Goal: Information Seeking & Learning: Learn about a topic

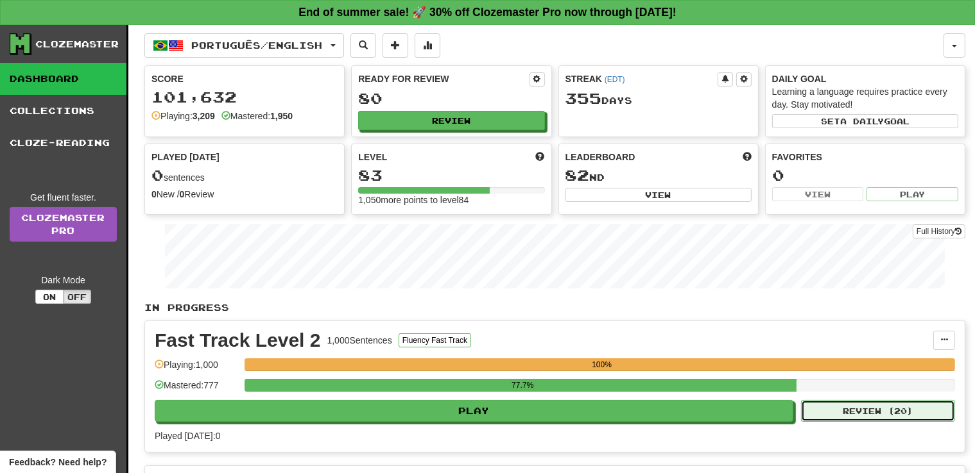
click at [836, 407] on button "Review ( 20 )" at bounding box center [878, 411] width 154 height 22
select select "**"
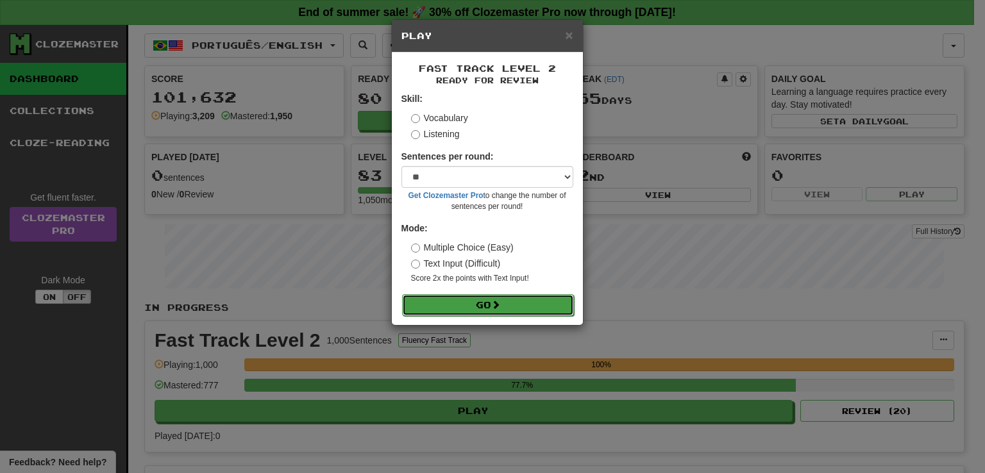
click at [451, 307] on button "Go" at bounding box center [488, 305] width 172 height 22
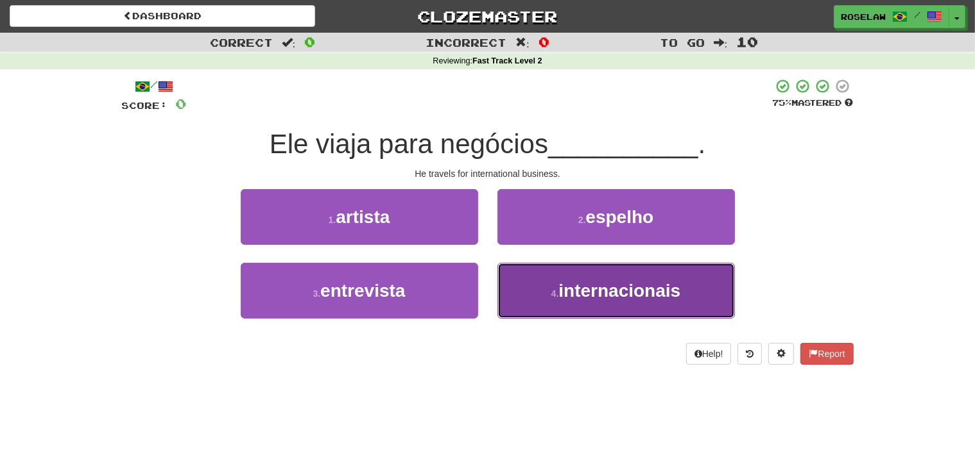
click at [550, 302] on button "4 . internacionais" at bounding box center [615, 291] width 237 height 56
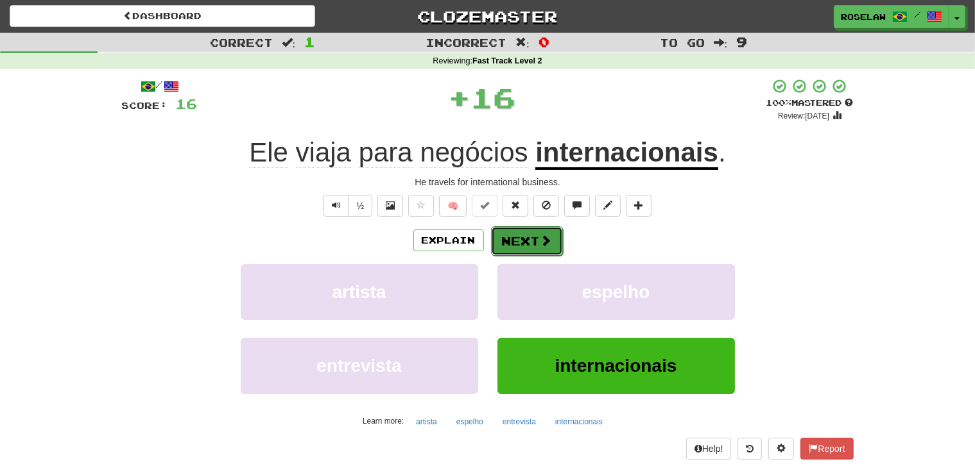
click at [534, 242] on button "Next" at bounding box center [527, 241] width 72 height 30
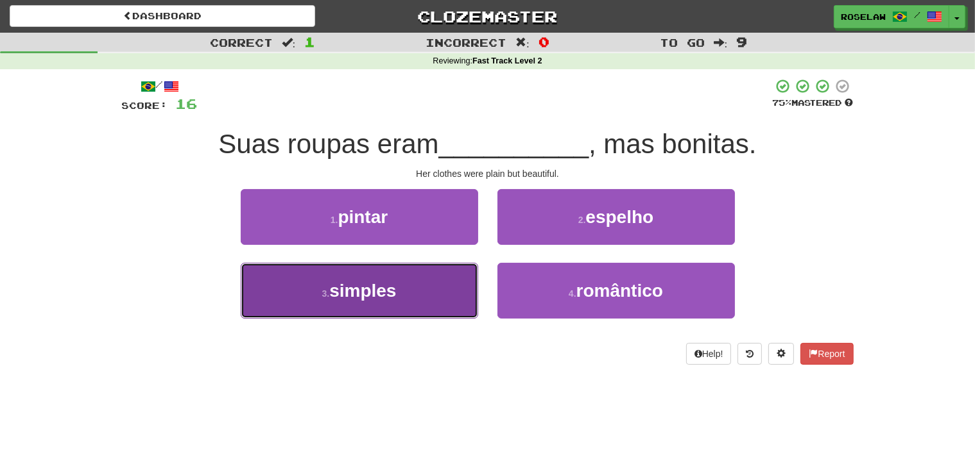
click at [433, 307] on button "3 . simples" at bounding box center [359, 291] width 237 height 56
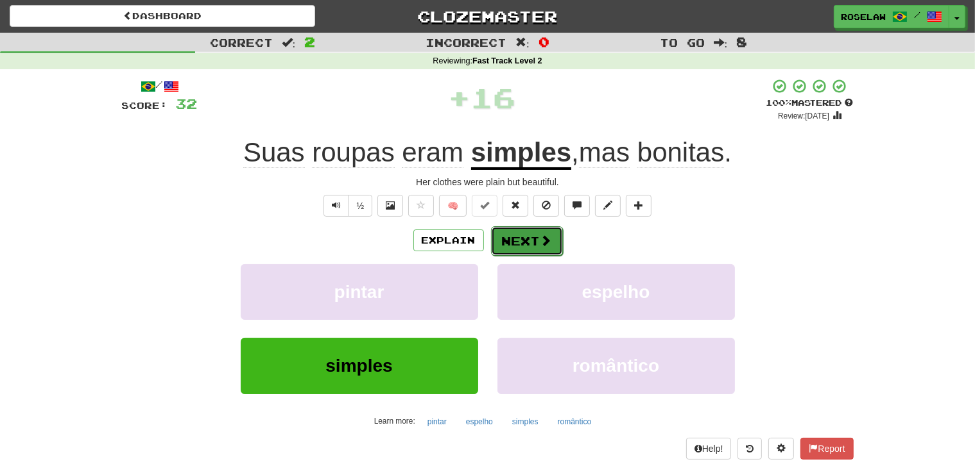
click at [522, 240] on button "Next" at bounding box center [527, 241] width 72 height 30
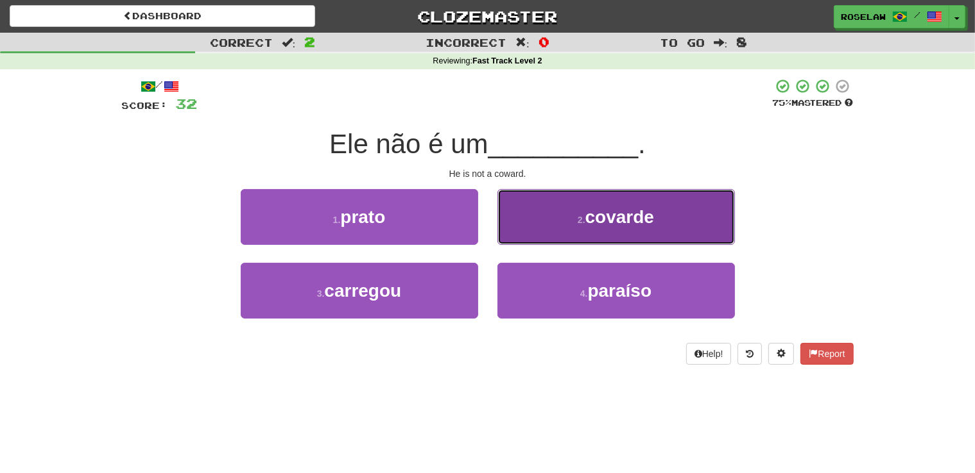
click at [545, 216] on button "2 . covarde" at bounding box center [615, 217] width 237 height 56
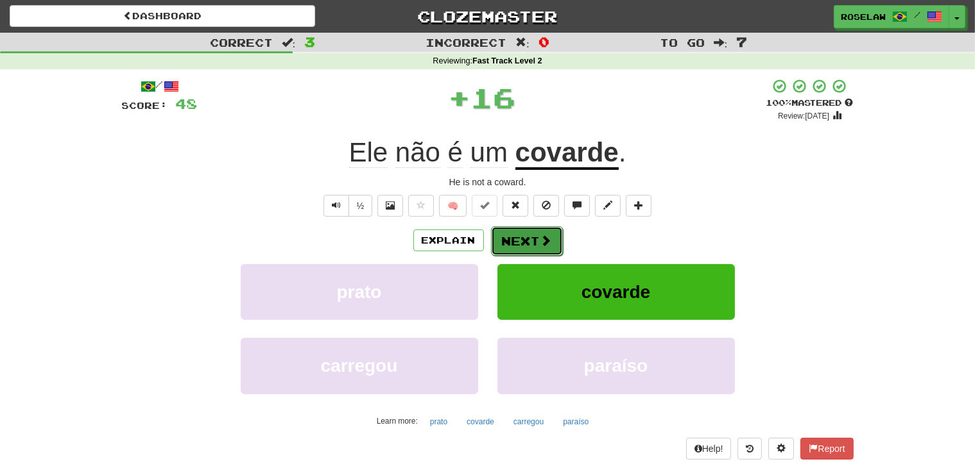
click at [520, 240] on button "Next" at bounding box center [527, 241] width 72 height 30
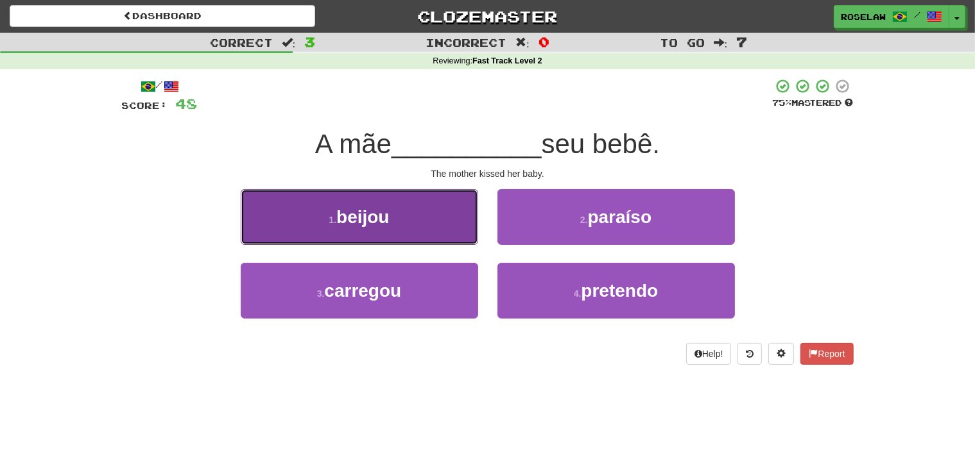
click at [432, 226] on button "1 . beijou" at bounding box center [359, 217] width 237 height 56
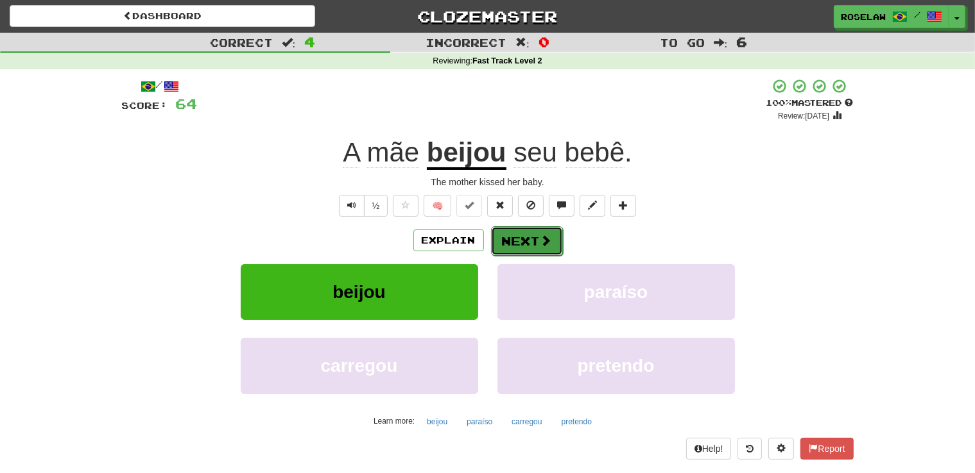
click at [518, 244] on button "Next" at bounding box center [527, 241] width 72 height 30
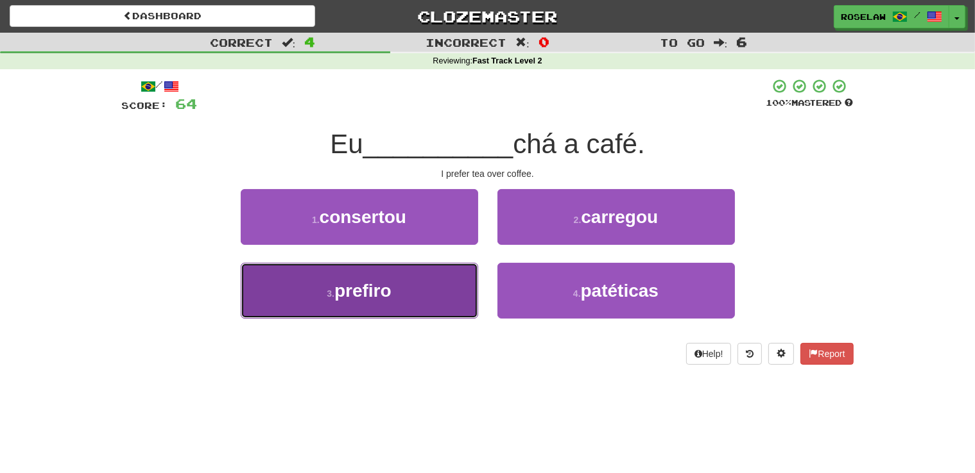
click at [397, 299] on button "3 . prefiro" at bounding box center [359, 291] width 237 height 56
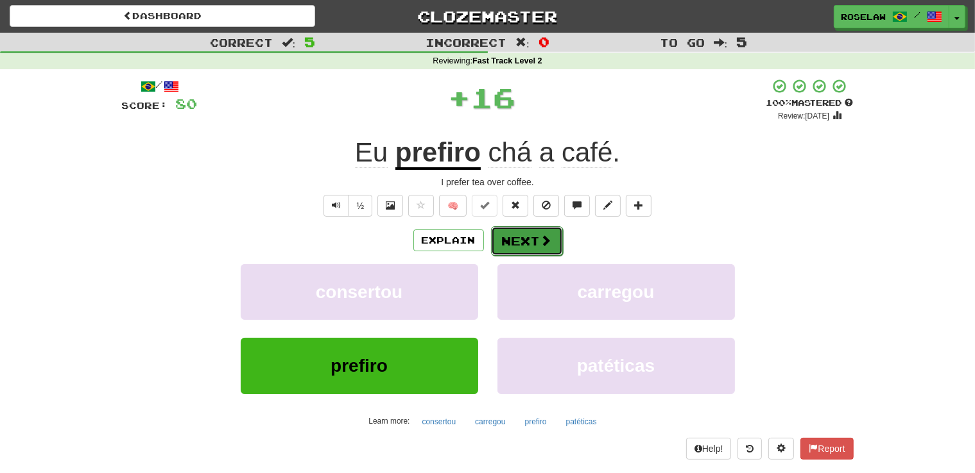
click at [526, 238] on button "Next" at bounding box center [527, 241] width 72 height 30
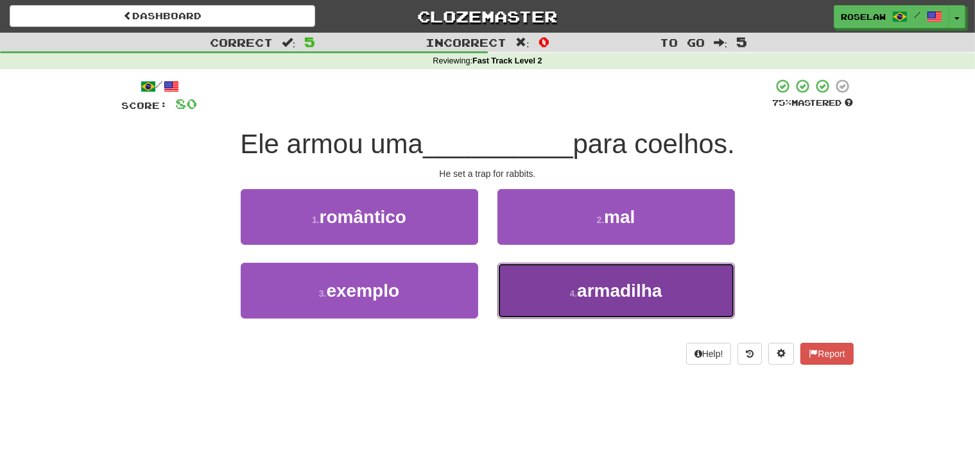
click at [548, 301] on button "4 . armadilha" at bounding box center [615, 291] width 237 height 56
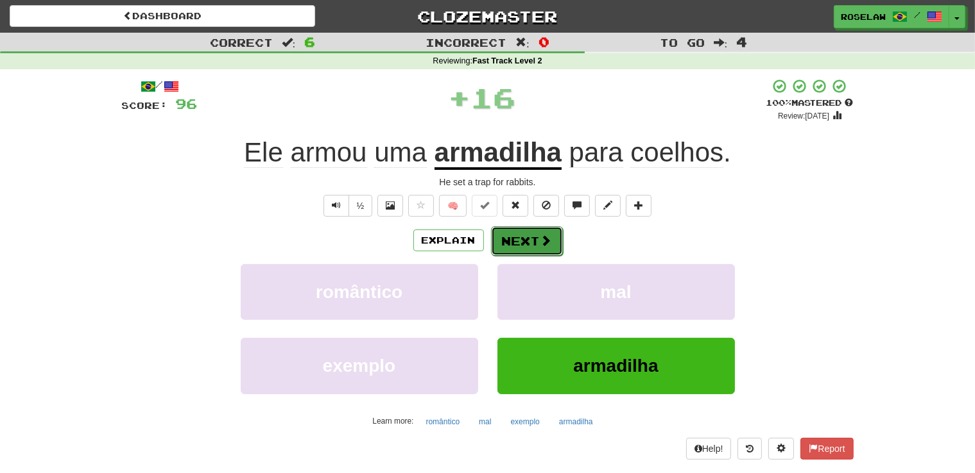
click at [543, 243] on span at bounding box center [546, 241] width 12 height 12
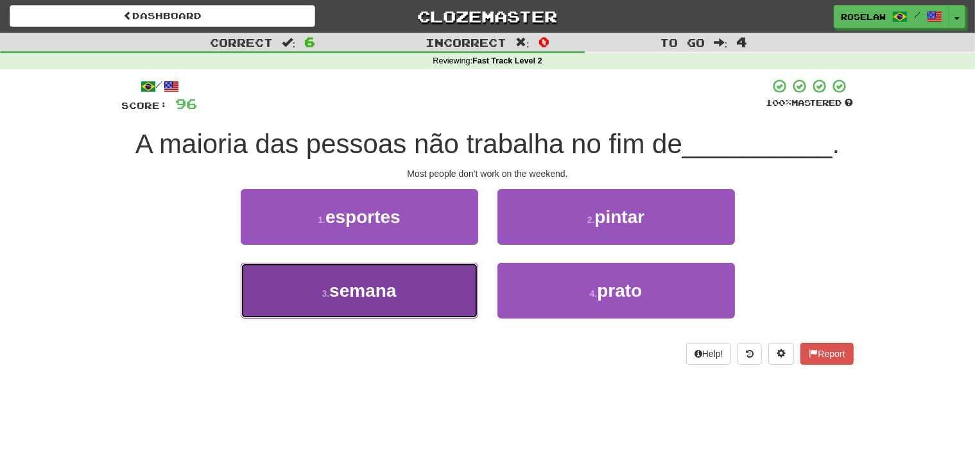
click at [426, 302] on button "3 . semana" at bounding box center [359, 291] width 237 height 56
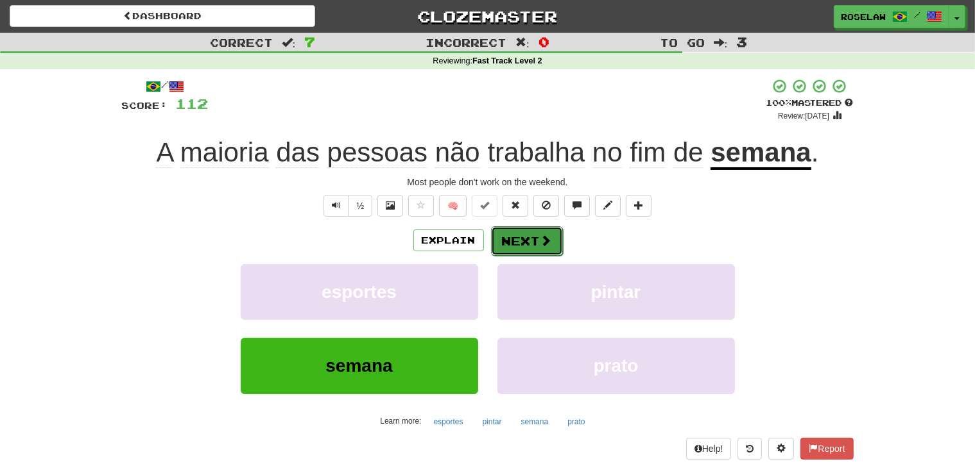
click at [517, 237] on button "Next" at bounding box center [527, 241] width 72 height 30
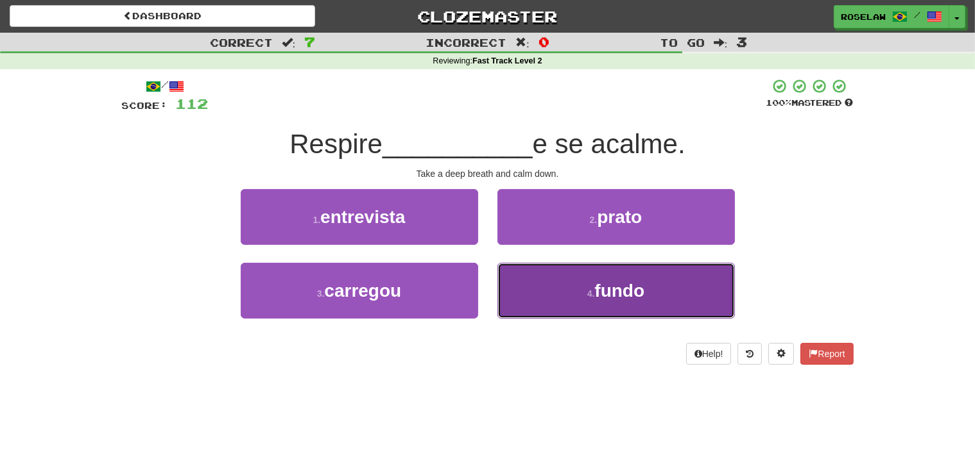
click at [543, 302] on button "4 . fundo" at bounding box center [615, 291] width 237 height 56
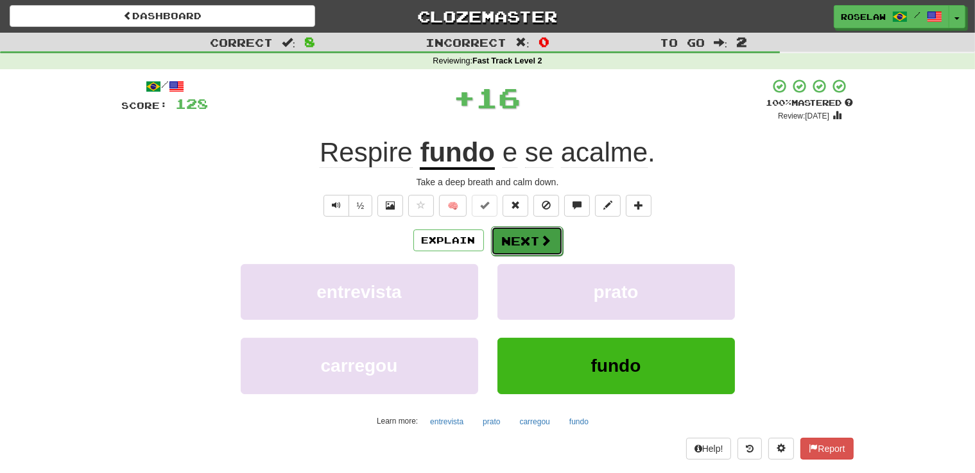
click at [516, 239] on button "Next" at bounding box center [527, 241] width 72 height 30
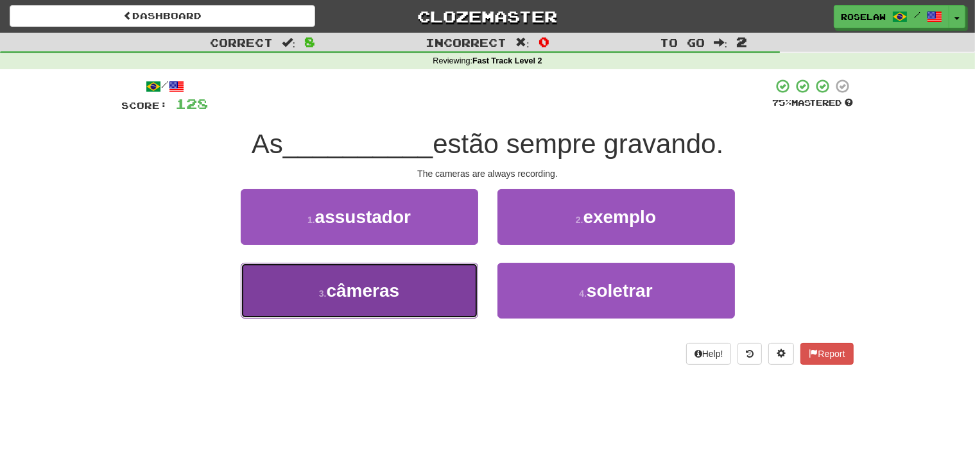
click at [428, 311] on button "3 . câmeras" at bounding box center [359, 291] width 237 height 56
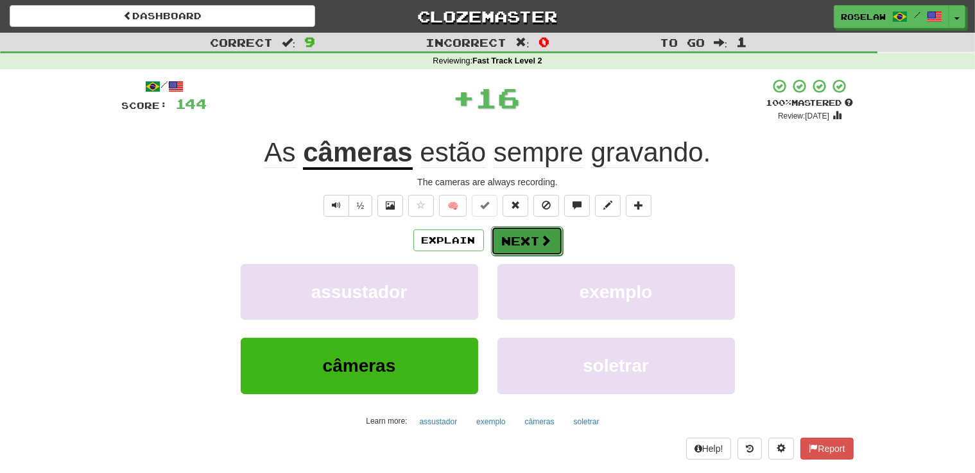
click at [513, 241] on button "Next" at bounding box center [527, 241] width 72 height 30
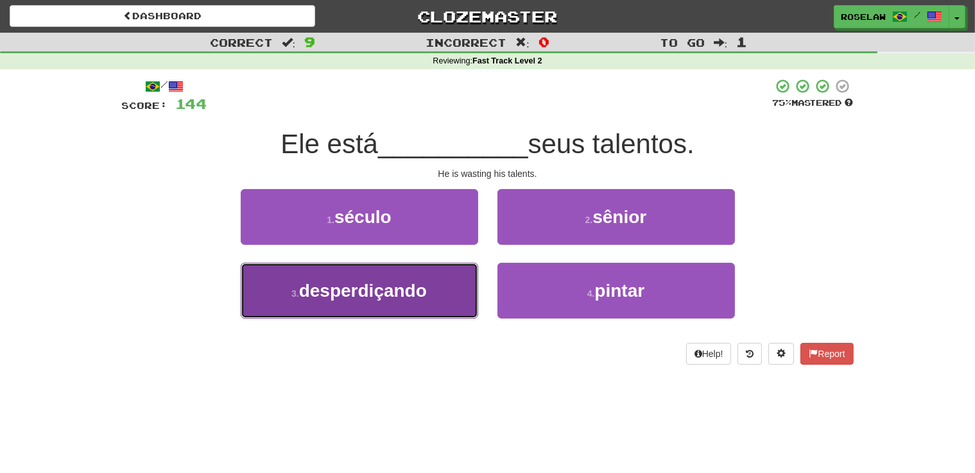
click at [431, 303] on button "3 . desperdiçando" at bounding box center [359, 291] width 237 height 56
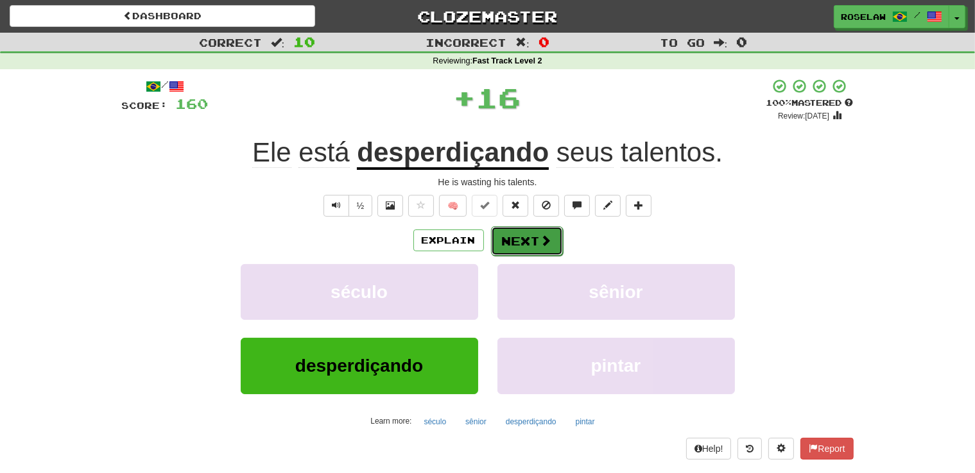
click at [516, 235] on button "Next" at bounding box center [527, 241] width 72 height 30
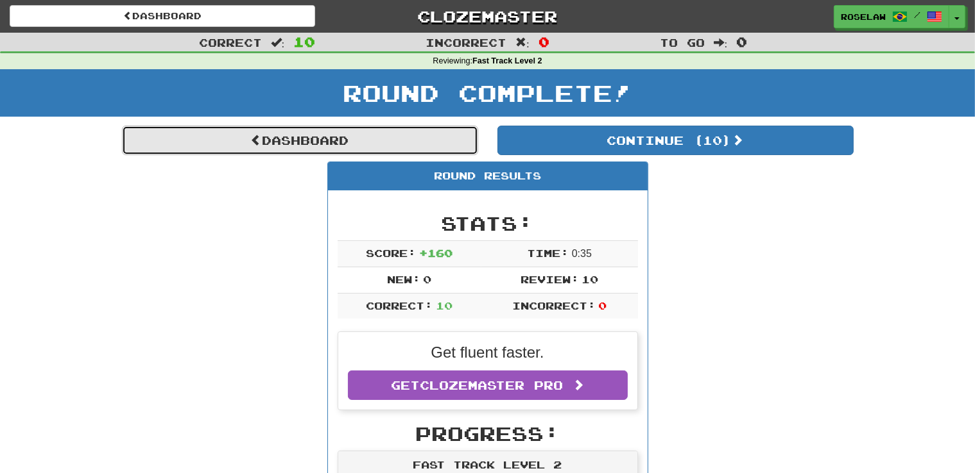
click at [352, 139] on link "Dashboard" at bounding box center [300, 141] width 356 height 30
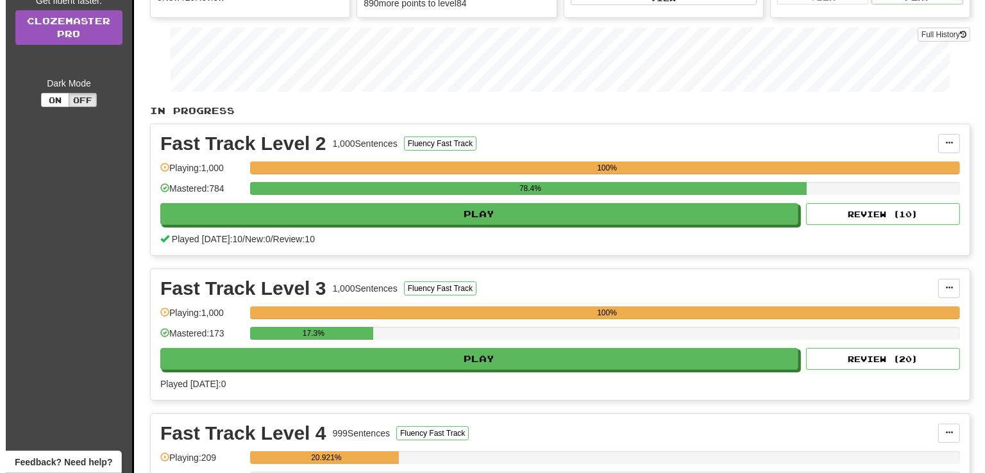
scroll to position [198, 0]
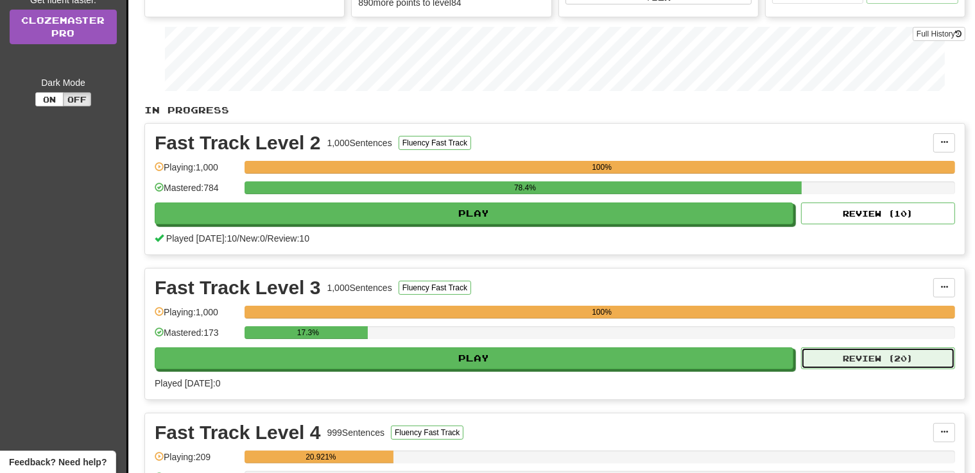
click at [918, 358] on button "Review ( 20 )" at bounding box center [878, 359] width 154 height 22
select select "**"
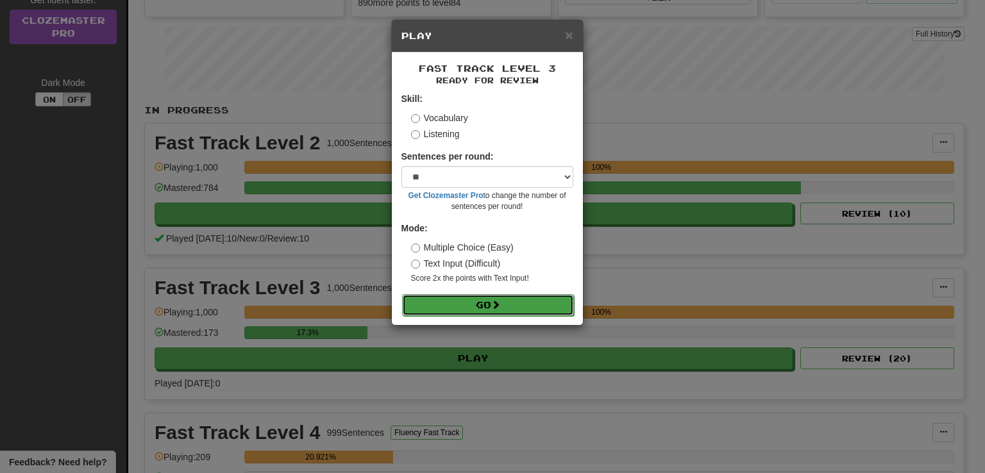
click at [432, 307] on button "Go" at bounding box center [488, 305] width 172 height 22
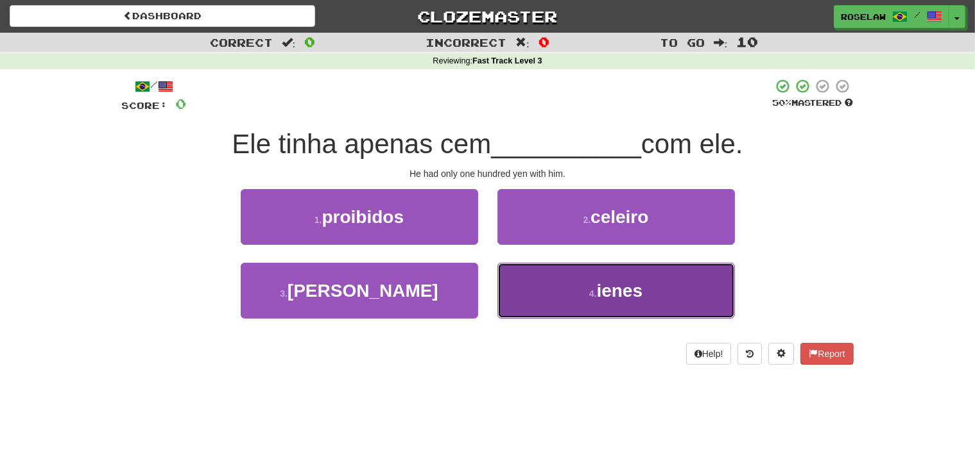
click at [565, 302] on button "4 . ienes" at bounding box center [615, 291] width 237 height 56
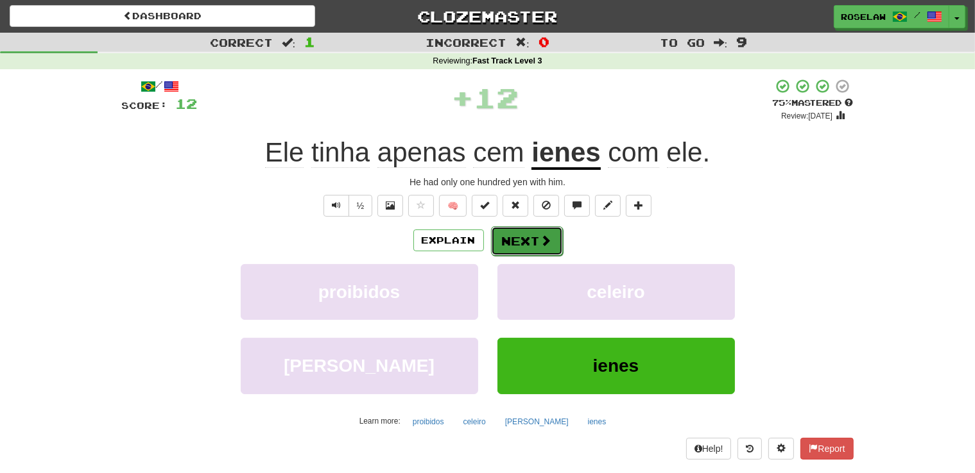
click at [533, 239] on button "Next" at bounding box center [527, 241] width 72 height 30
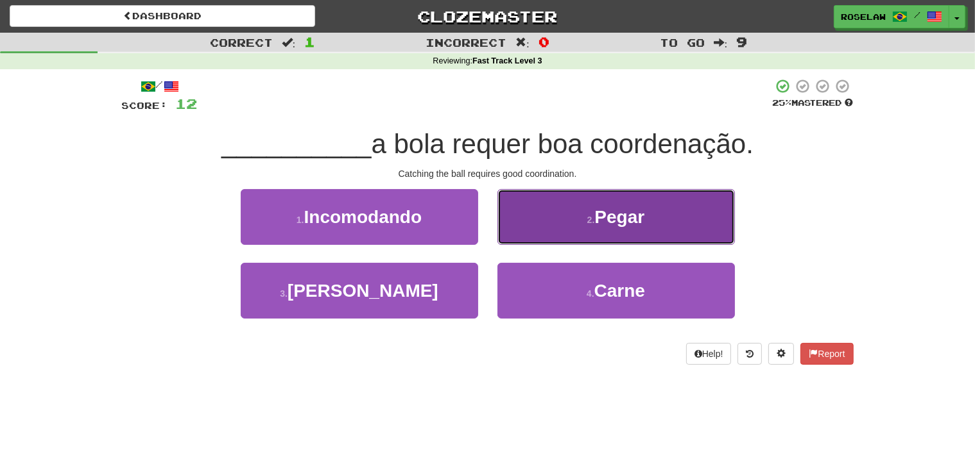
click at [543, 225] on button "2 . Pegar" at bounding box center [615, 217] width 237 height 56
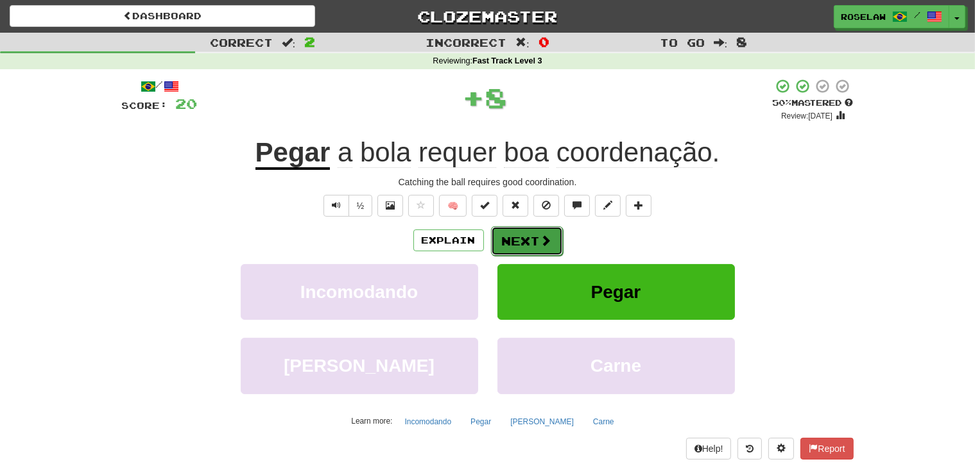
click at [523, 244] on button "Next" at bounding box center [527, 241] width 72 height 30
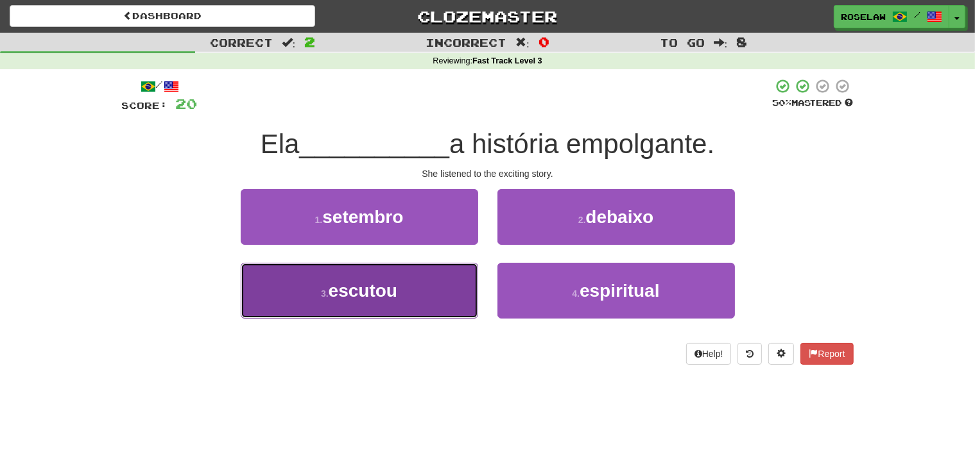
click at [430, 305] on button "3 . escutou" at bounding box center [359, 291] width 237 height 56
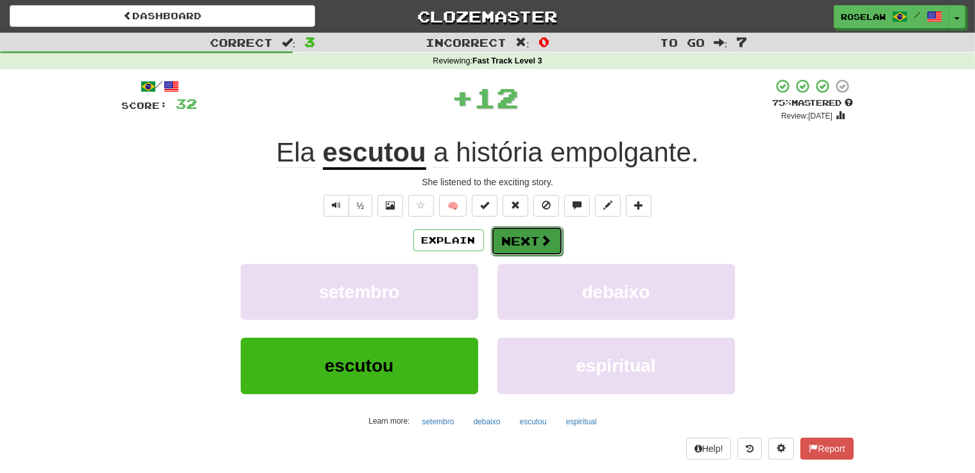
click at [522, 243] on button "Next" at bounding box center [527, 241] width 72 height 30
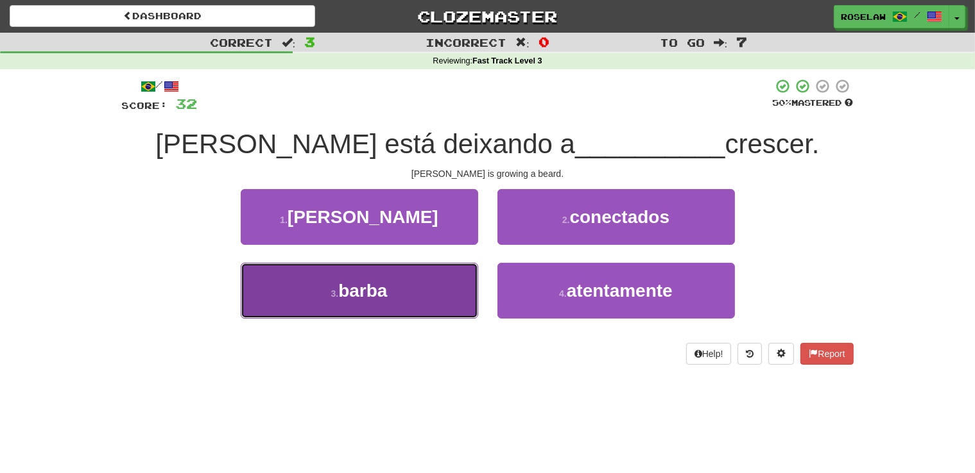
click at [430, 307] on button "3 . barba" at bounding box center [359, 291] width 237 height 56
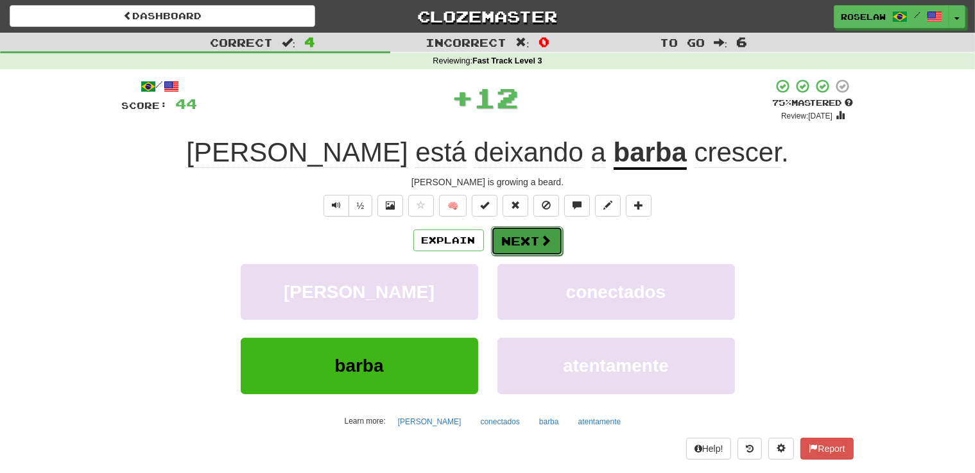
click at [513, 239] on button "Next" at bounding box center [527, 241] width 72 height 30
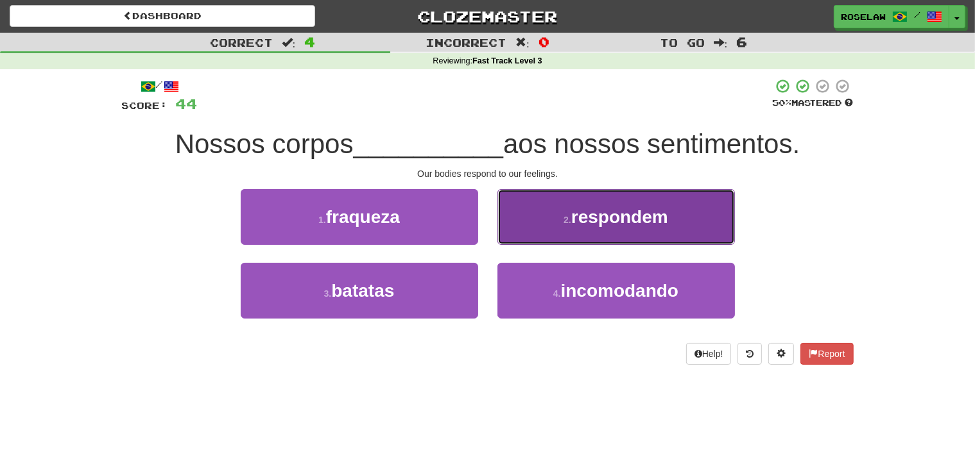
click at [532, 225] on button "2 . respondem" at bounding box center [615, 217] width 237 height 56
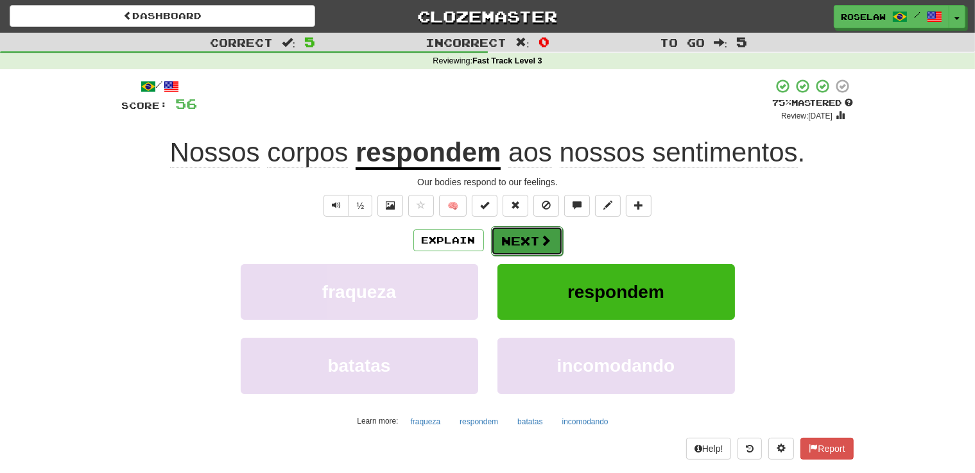
click at [535, 242] on button "Next" at bounding box center [527, 241] width 72 height 30
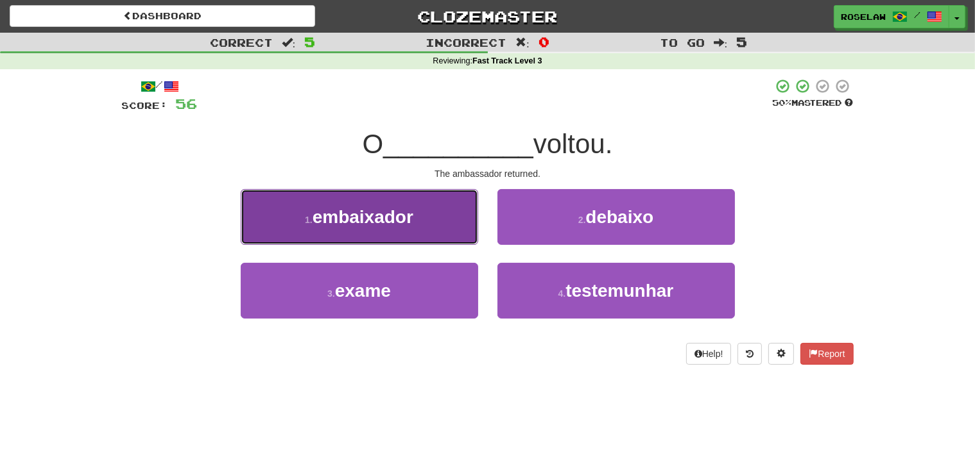
click at [435, 224] on button "1 . embaixador" at bounding box center [359, 217] width 237 height 56
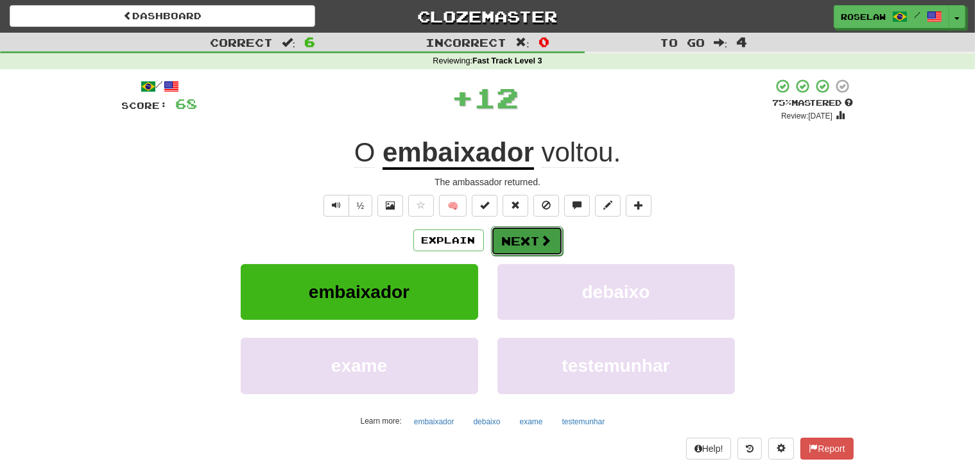
click at [513, 240] on button "Next" at bounding box center [527, 241] width 72 height 30
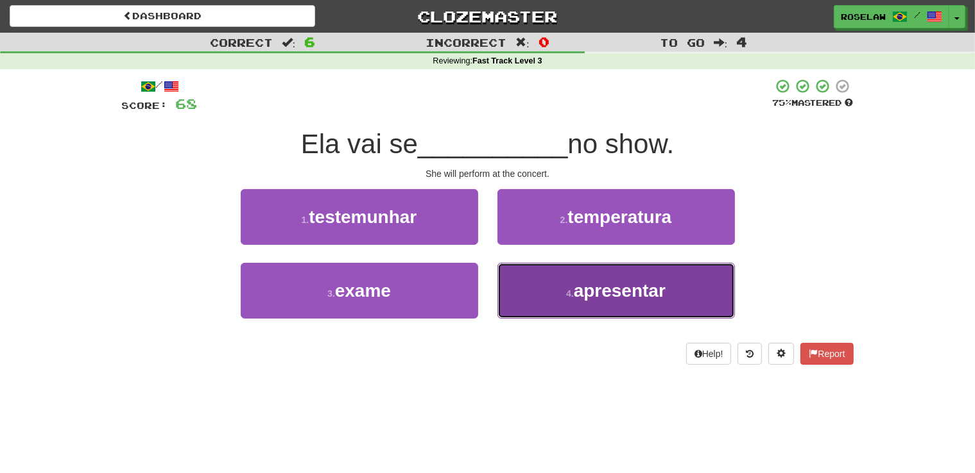
click at [538, 302] on button "4 . apresentar" at bounding box center [615, 291] width 237 height 56
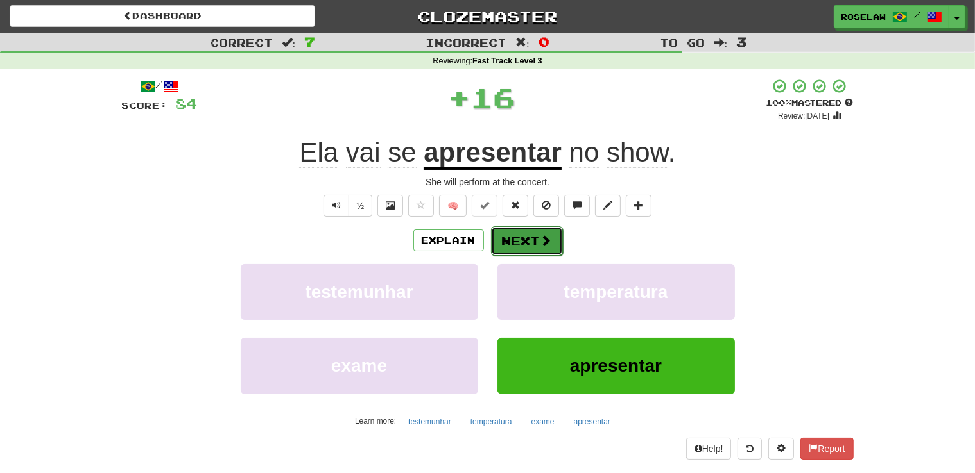
click at [515, 237] on button "Next" at bounding box center [527, 241] width 72 height 30
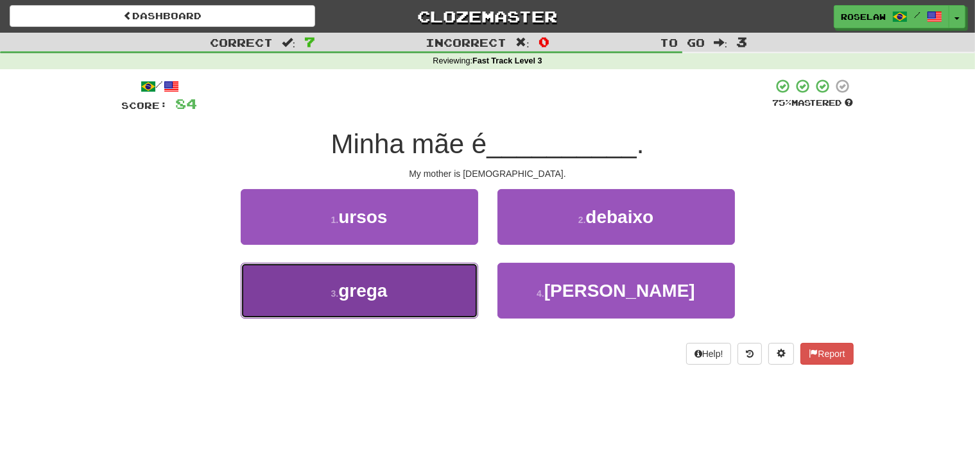
click at [414, 301] on button "3 . grega" at bounding box center [359, 291] width 237 height 56
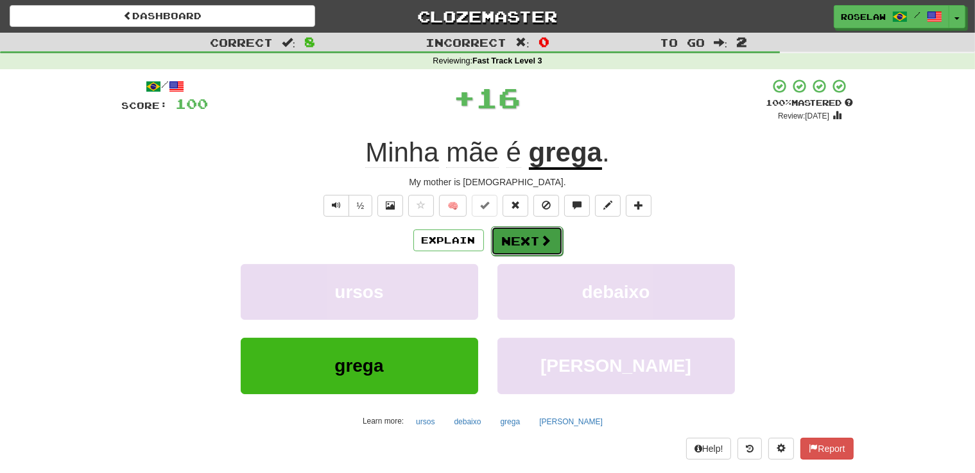
click at [507, 235] on button "Next" at bounding box center [527, 241] width 72 height 30
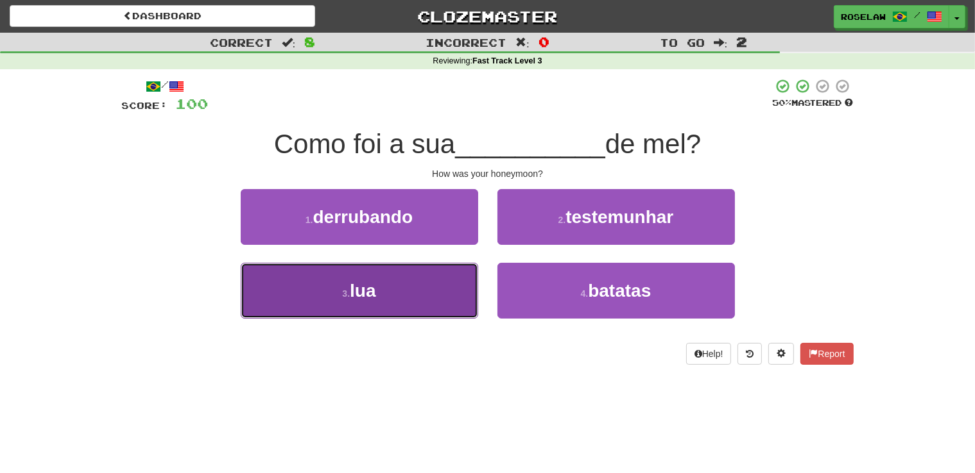
click at [427, 305] on button "3 . lua" at bounding box center [359, 291] width 237 height 56
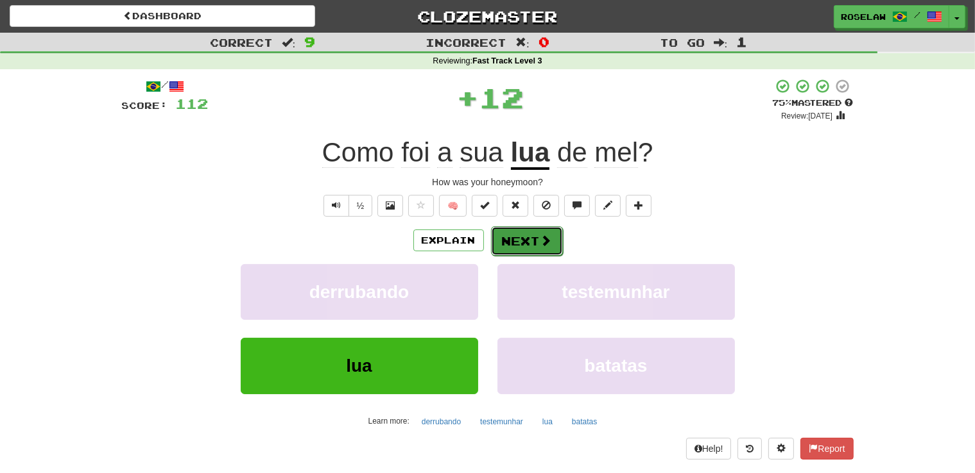
click at [507, 237] on button "Next" at bounding box center [527, 241] width 72 height 30
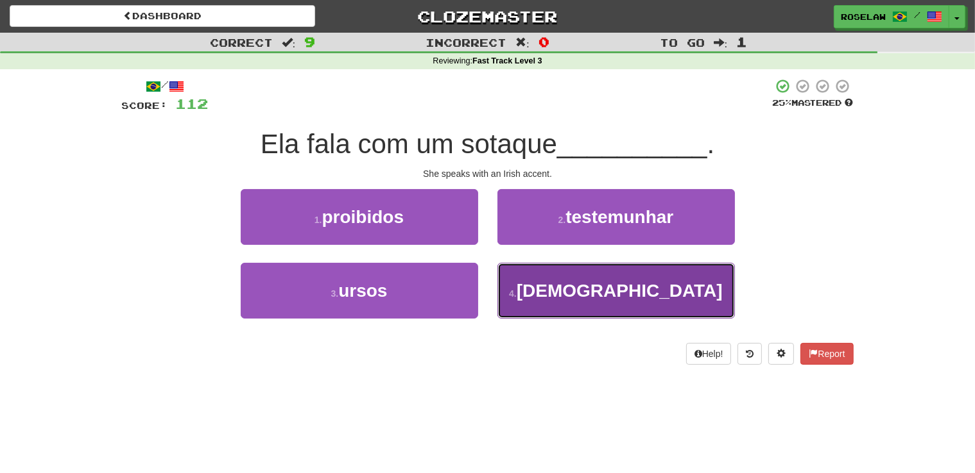
click at [541, 303] on button "4 . irlandês" at bounding box center [615, 291] width 237 height 56
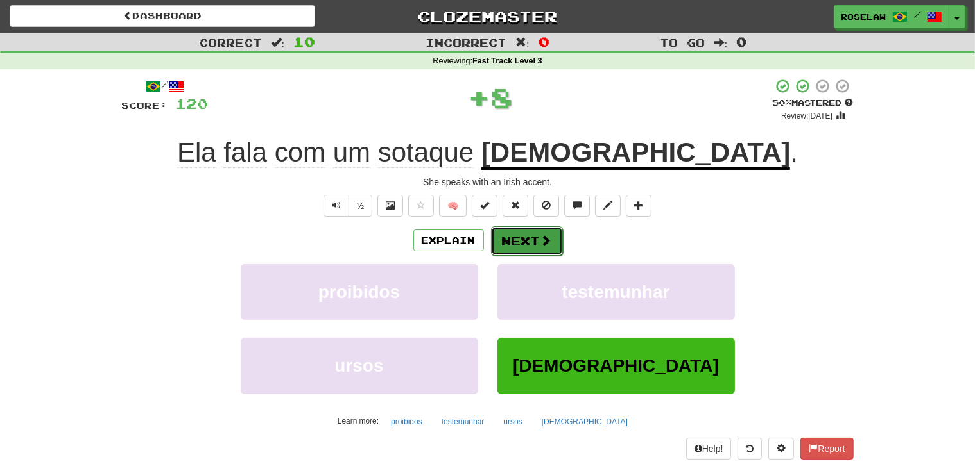
click at [515, 240] on button "Next" at bounding box center [527, 241] width 72 height 30
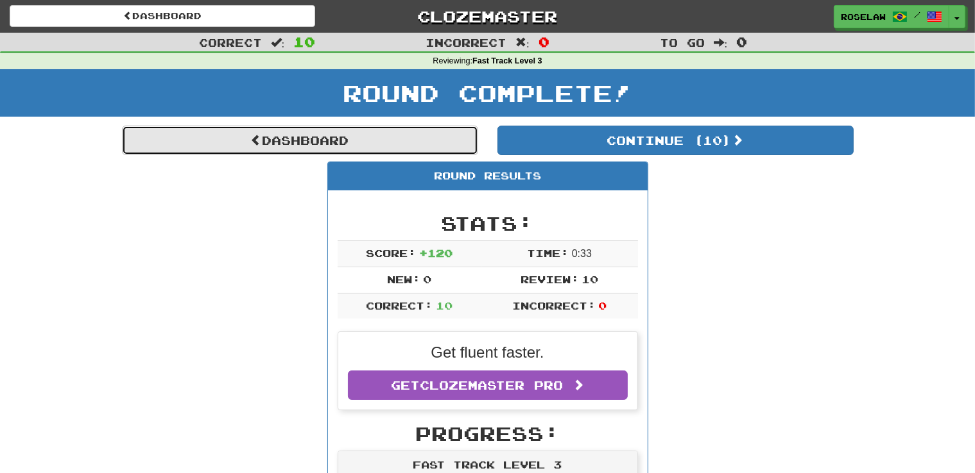
click at [317, 136] on link "Dashboard" at bounding box center [300, 141] width 356 height 30
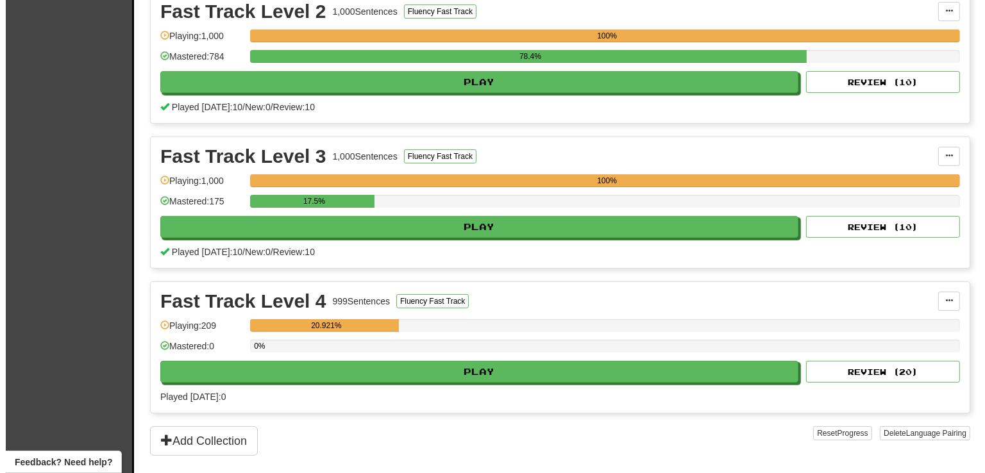
scroll to position [336, 0]
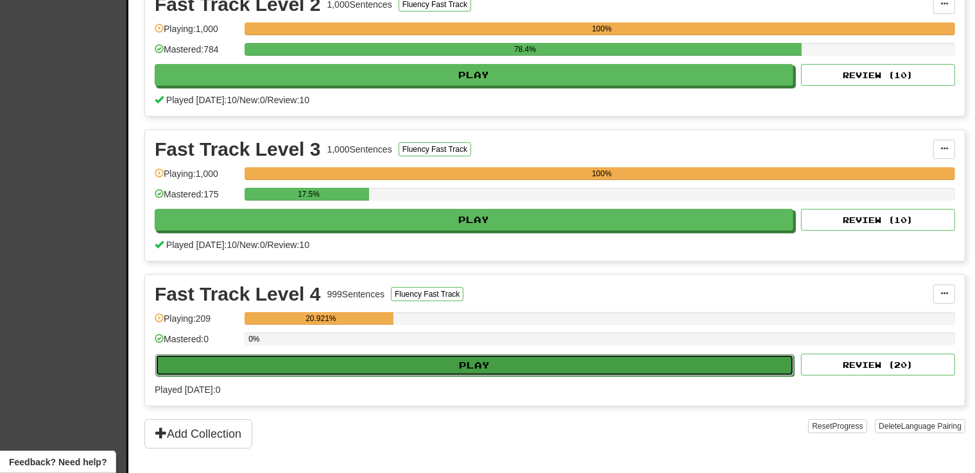
click at [370, 365] on button "Play" at bounding box center [474, 366] width 638 height 22
select select "**"
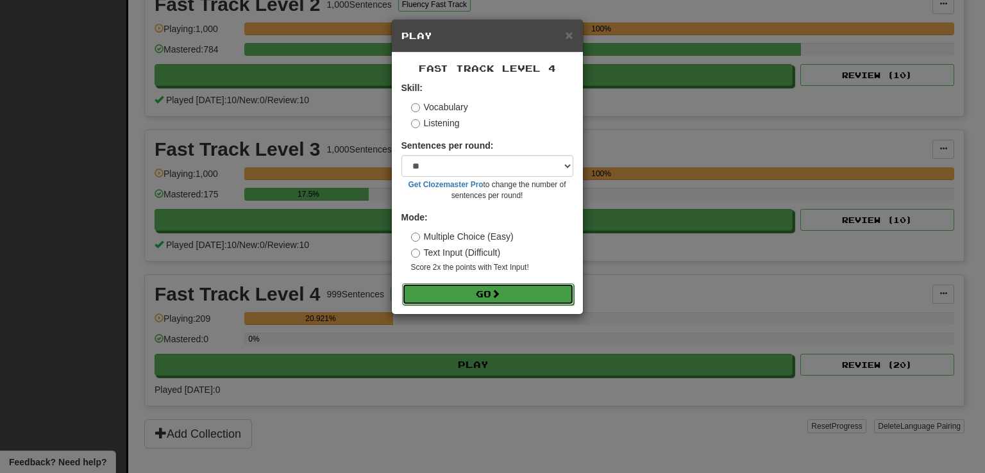
click at [442, 295] on button "Go" at bounding box center [488, 295] width 172 height 22
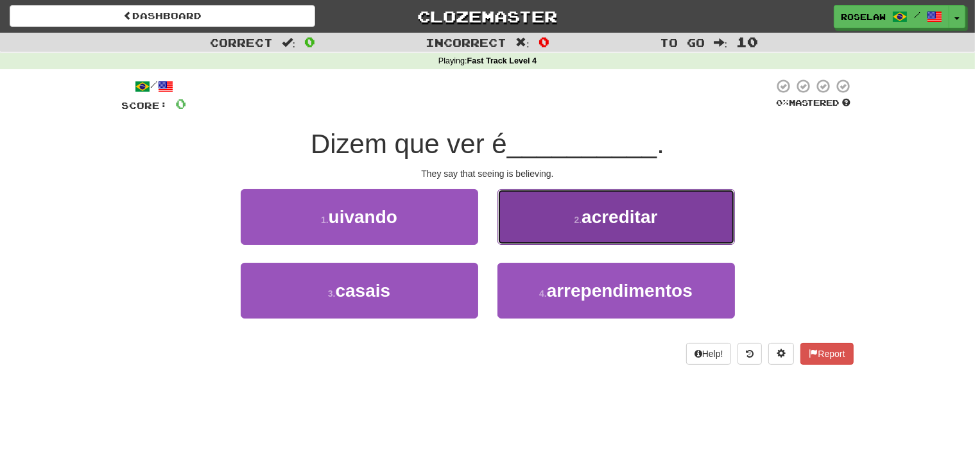
click at [546, 219] on button "2 . acreditar" at bounding box center [615, 217] width 237 height 56
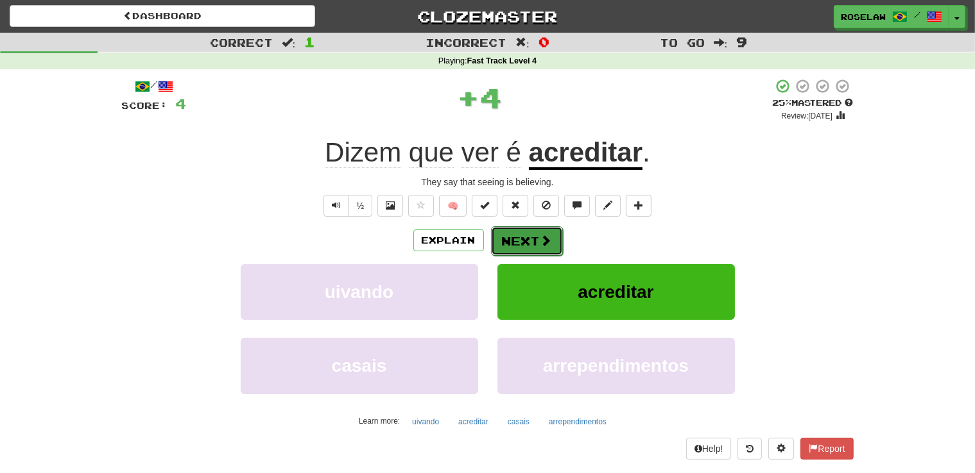
click at [516, 244] on button "Next" at bounding box center [527, 241] width 72 height 30
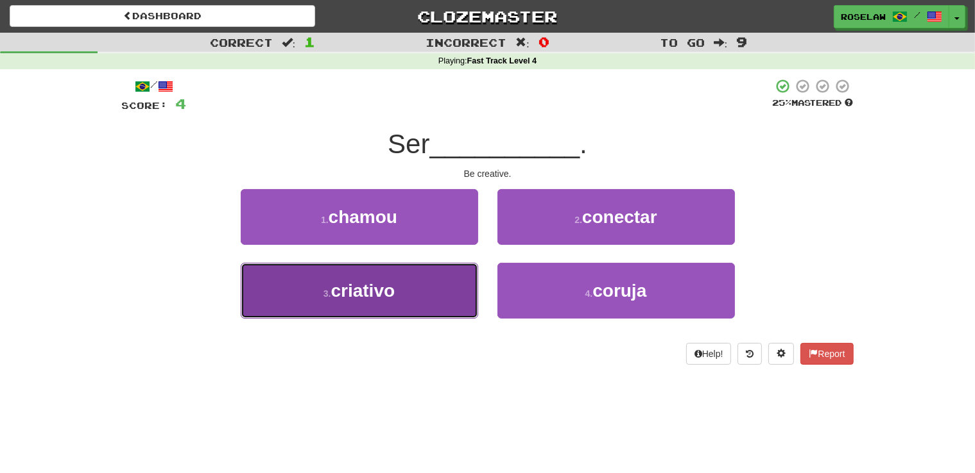
click at [409, 312] on button "3 . criativo" at bounding box center [359, 291] width 237 height 56
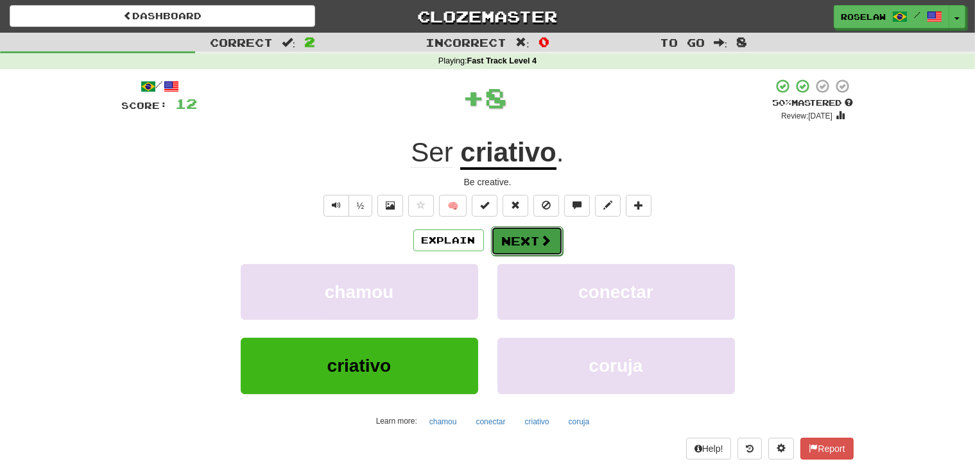
click at [508, 235] on button "Next" at bounding box center [527, 241] width 72 height 30
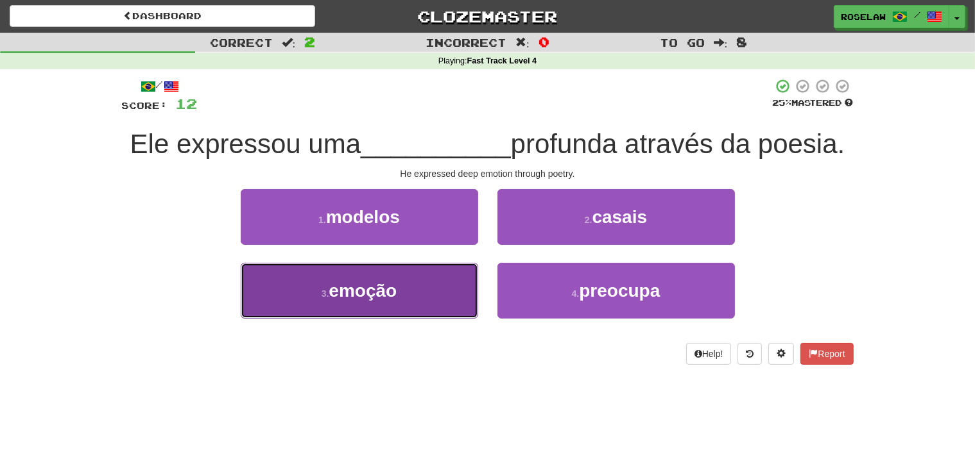
click at [413, 312] on button "3 . emoção" at bounding box center [359, 291] width 237 height 56
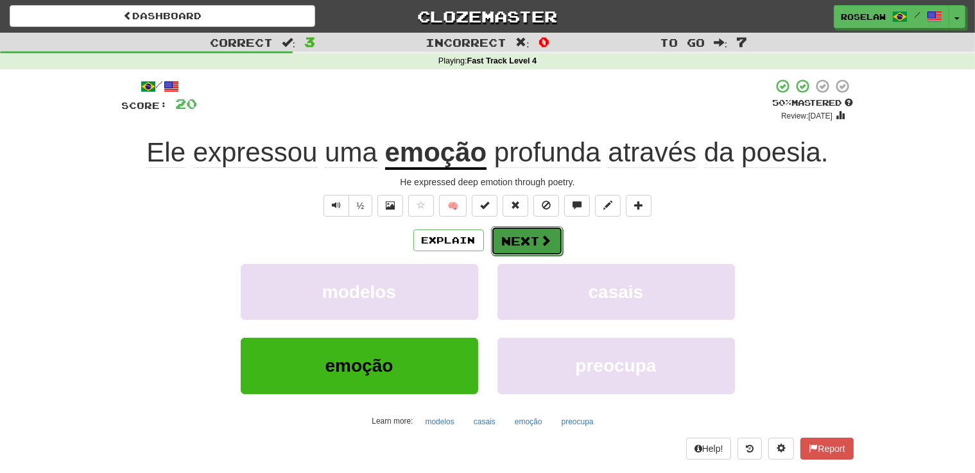
click at [515, 239] on button "Next" at bounding box center [527, 241] width 72 height 30
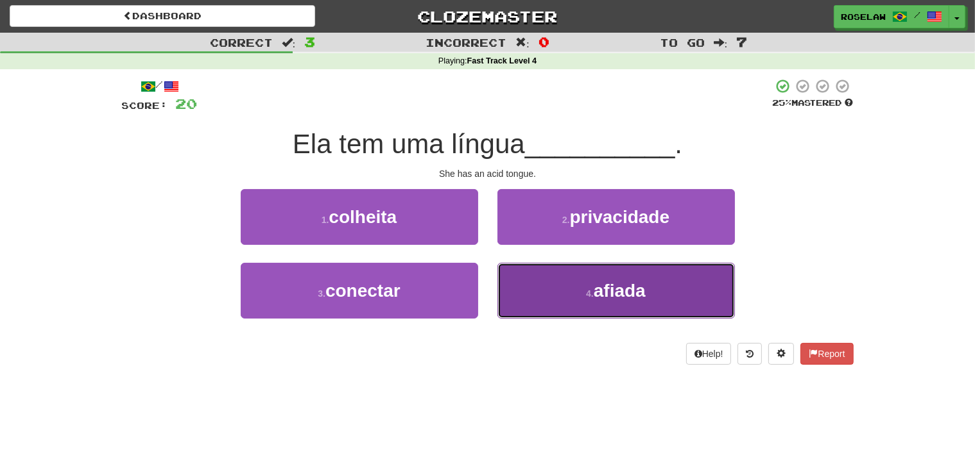
click at [563, 298] on button "4 . afiada" at bounding box center [615, 291] width 237 height 56
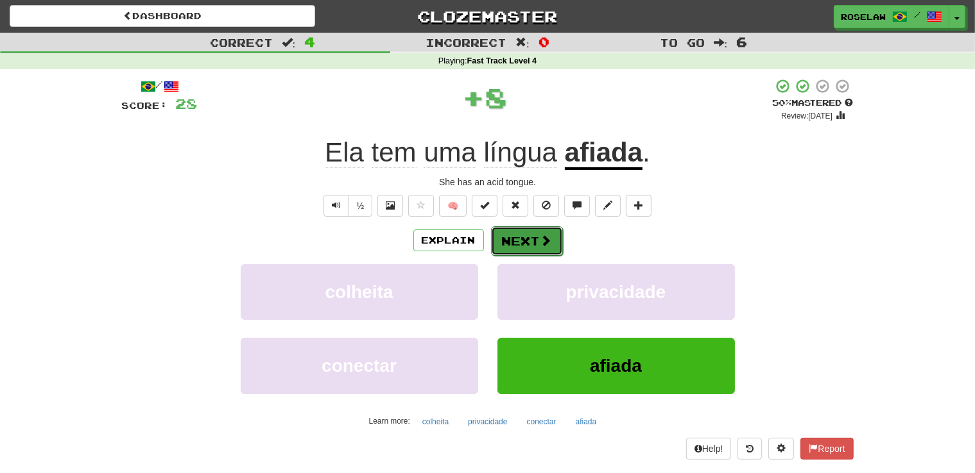
click at [511, 235] on button "Next" at bounding box center [527, 241] width 72 height 30
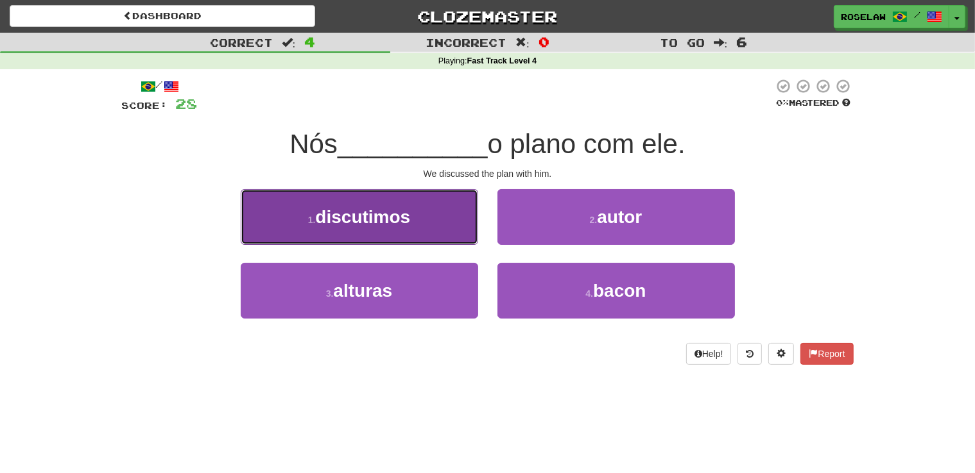
click at [420, 224] on button "1 . discutimos" at bounding box center [359, 217] width 237 height 56
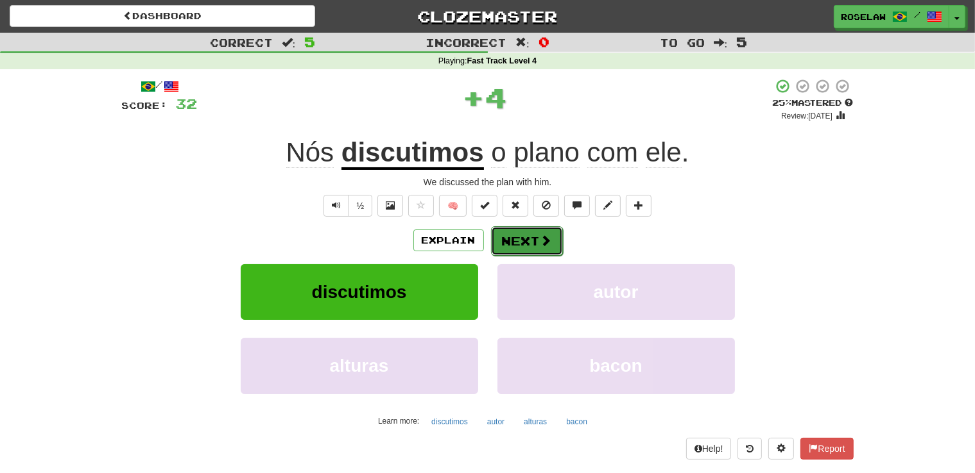
click at [517, 237] on button "Next" at bounding box center [527, 241] width 72 height 30
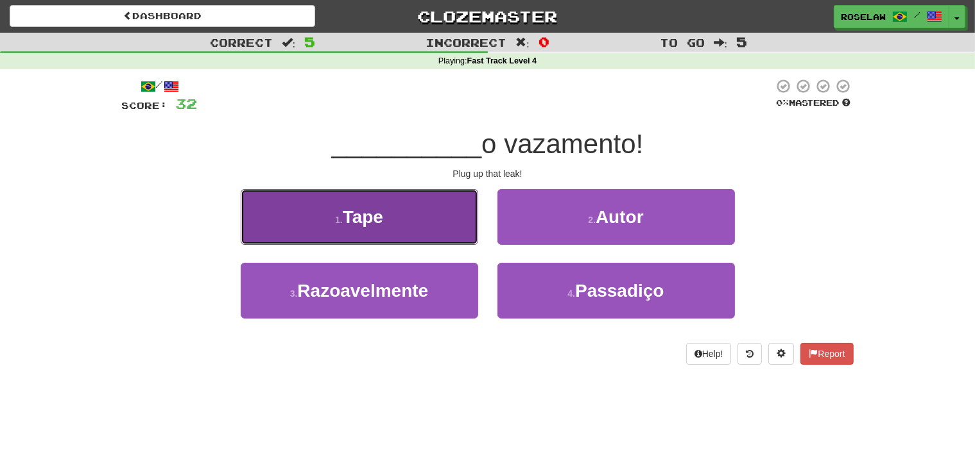
click at [419, 218] on button "1 . Tape" at bounding box center [359, 217] width 237 height 56
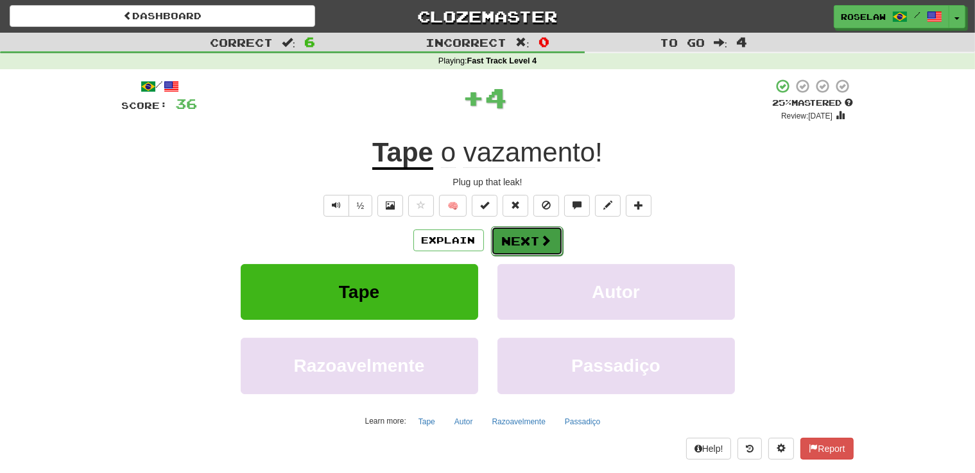
click at [502, 239] on button "Next" at bounding box center [527, 241] width 72 height 30
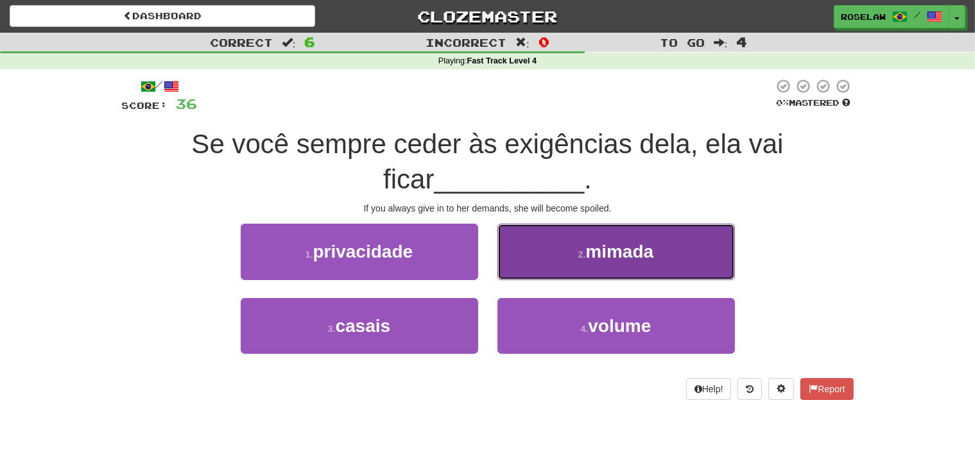
click at [546, 251] on button "2 . mimada" at bounding box center [615, 252] width 237 height 56
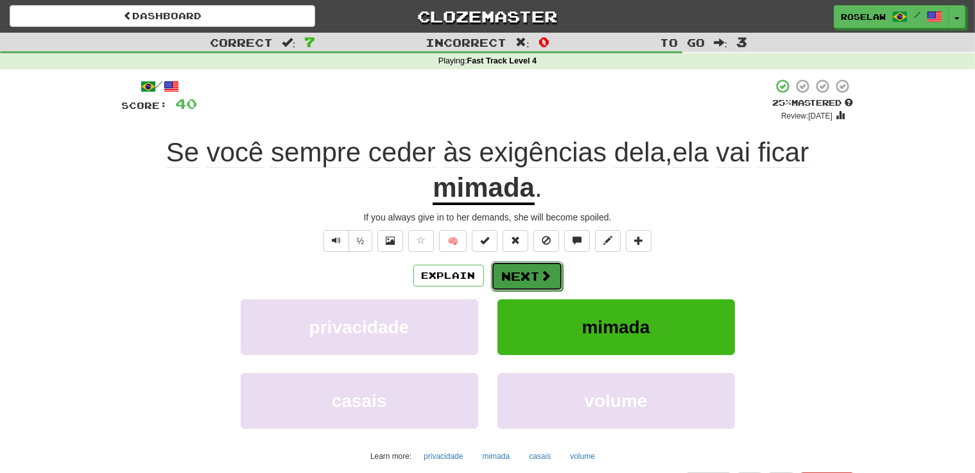
click at [517, 274] on button "Next" at bounding box center [527, 277] width 72 height 30
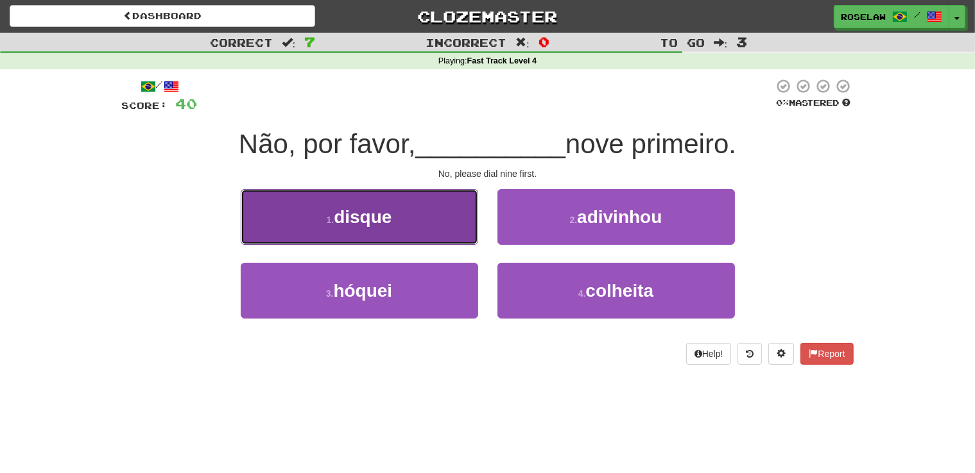
click at [423, 221] on button "1 . disque" at bounding box center [359, 217] width 237 height 56
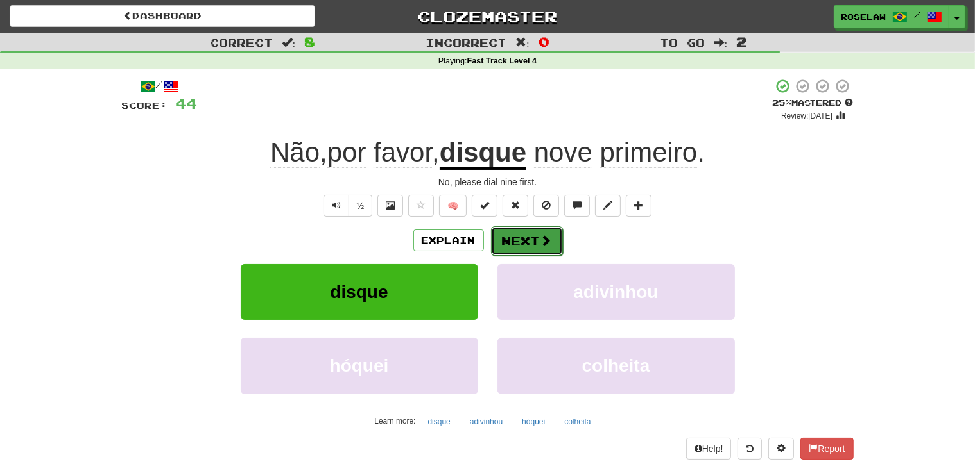
click at [519, 243] on button "Next" at bounding box center [527, 241] width 72 height 30
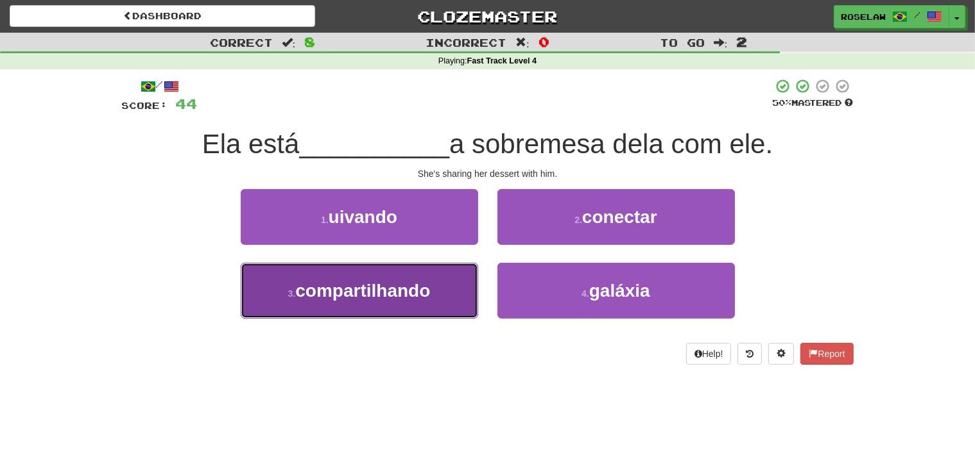
click at [428, 307] on button "3 . compartilhando" at bounding box center [359, 291] width 237 height 56
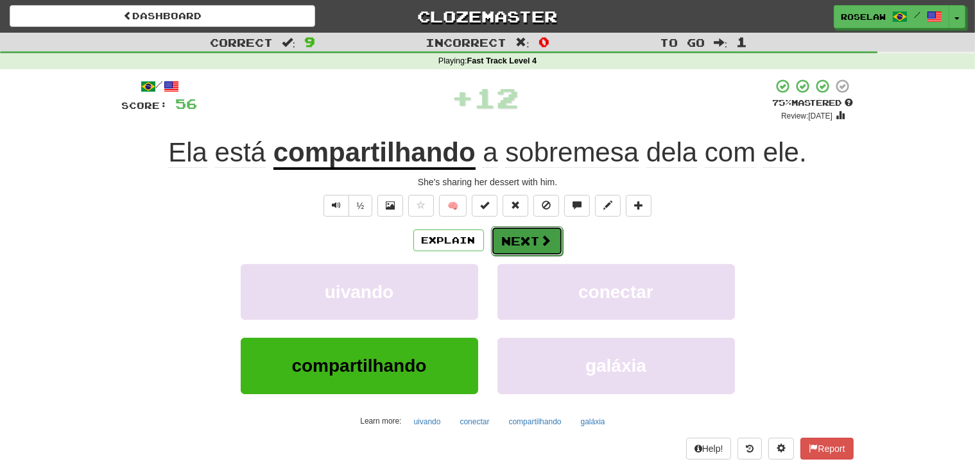
click at [520, 240] on button "Next" at bounding box center [527, 241] width 72 height 30
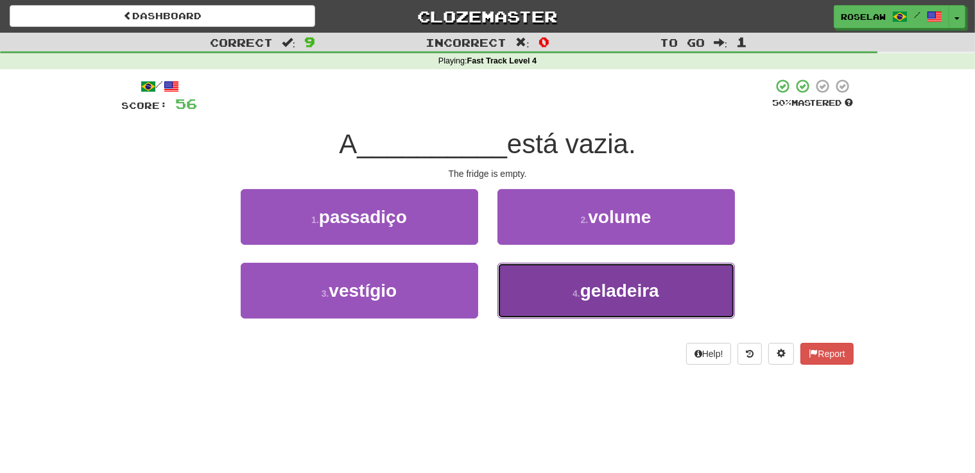
click at [545, 298] on button "4 . geladeira" at bounding box center [615, 291] width 237 height 56
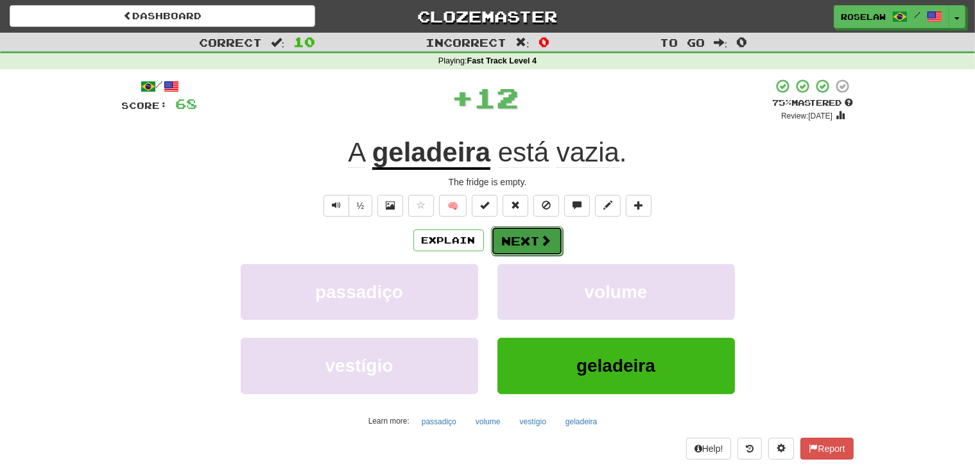
click at [512, 237] on button "Next" at bounding box center [527, 241] width 72 height 30
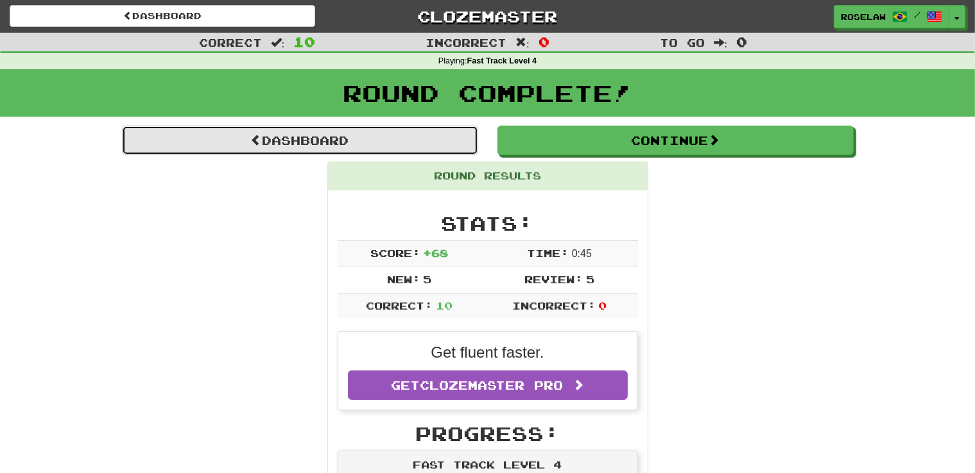
click at [284, 139] on link "Dashboard" at bounding box center [300, 141] width 356 height 30
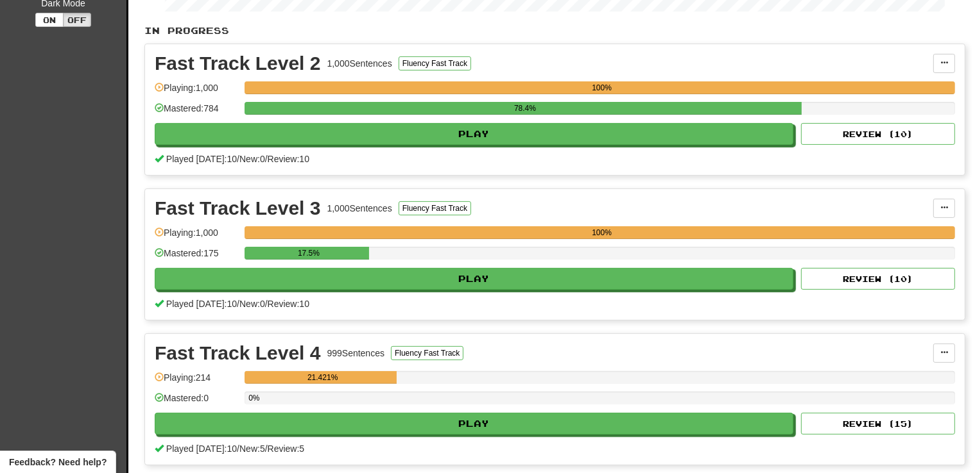
scroll to position [331, 0]
